Goal: Register for event/course

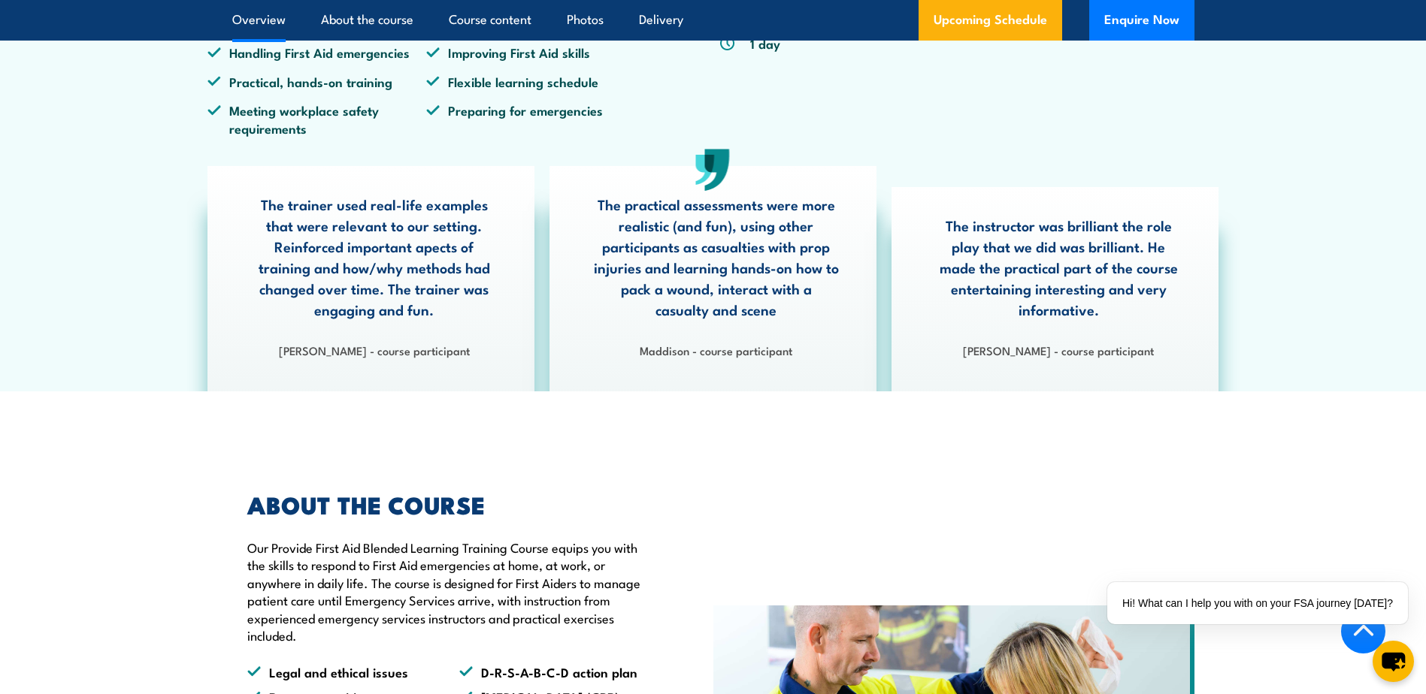
scroll to position [676, 0]
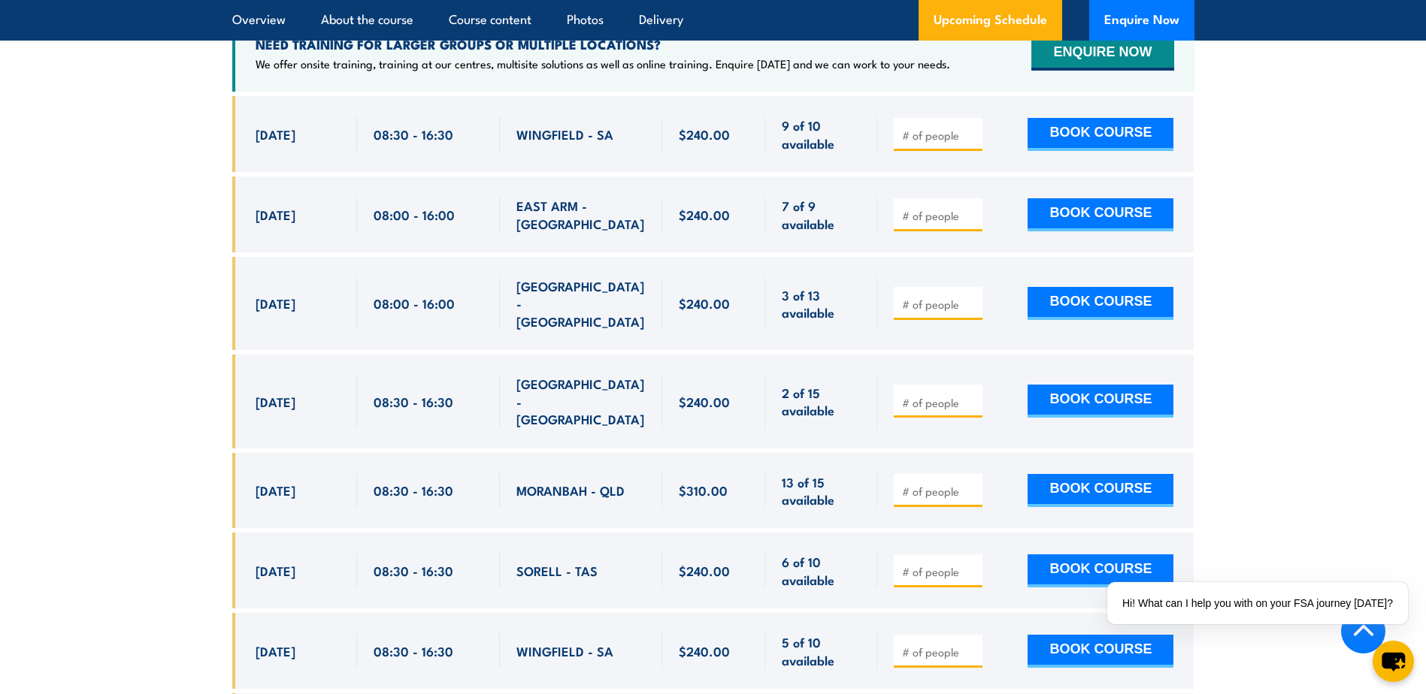
scroll to position [2903, 0]
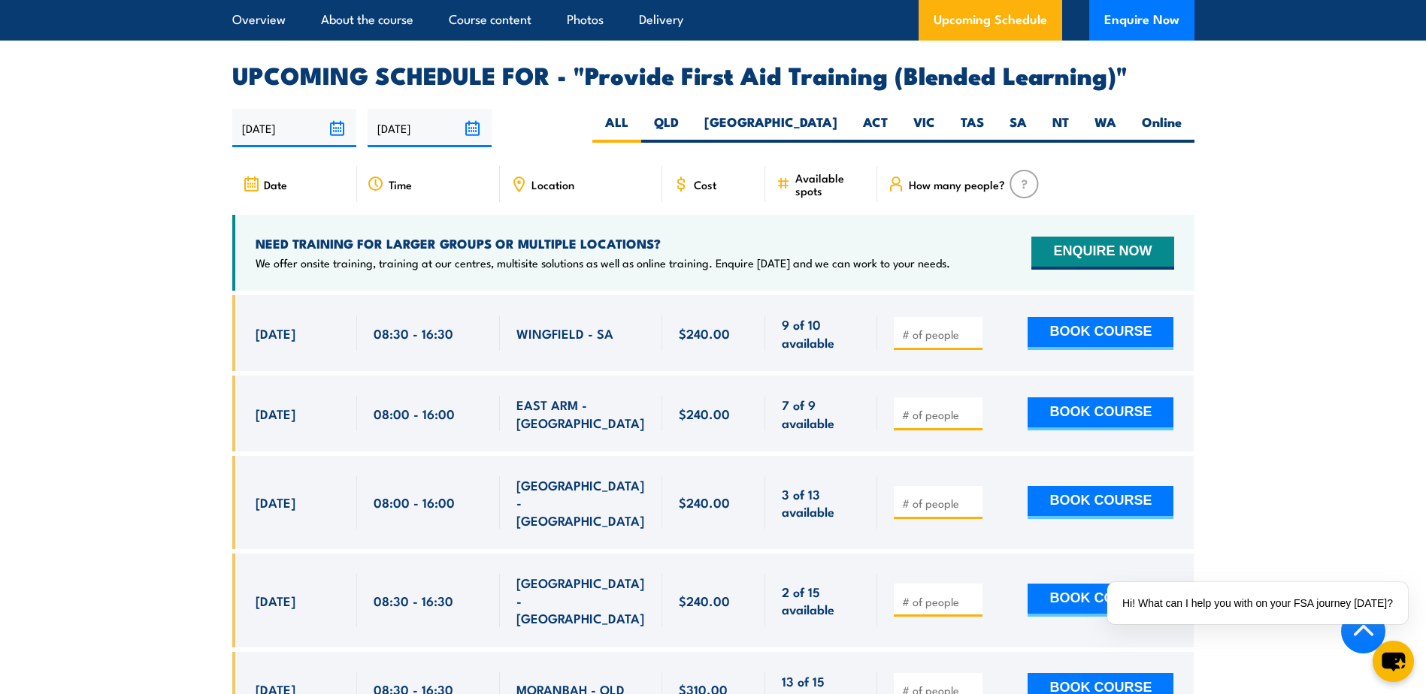
drag, startPoint x: 806, startPoint y: 147, endPoint x: 836, endPoint y: 171, distance: 38.0
click at [806, 143] on label "[GEOGRAPHIC_DATA]" at bounding box center [770, 127] width 159 height 29
click at [837, 123] on input "[GEOGRAPHIC_DATA]" at bounding box center [842, 118] width 10 height 10
radio input "true"
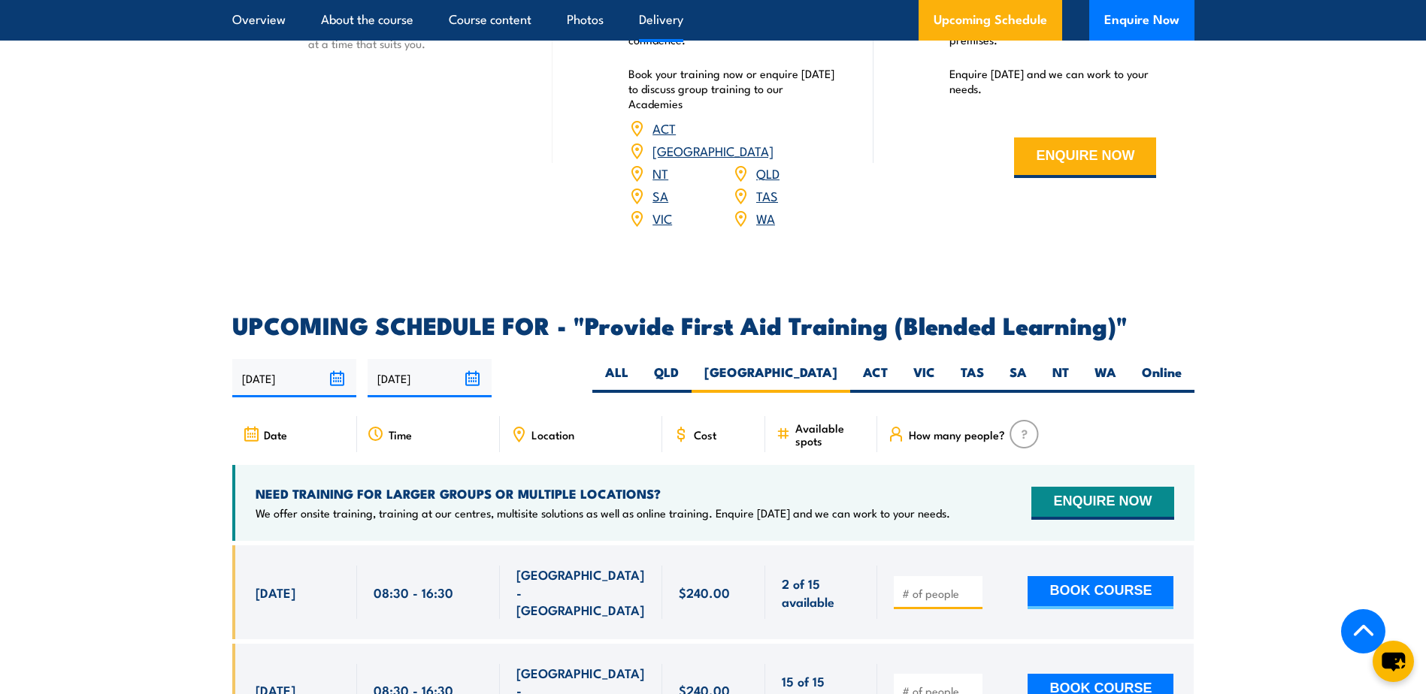
scroll to position [2377, 0]
